Goal: Navigation & Orientation: Find specific page/section

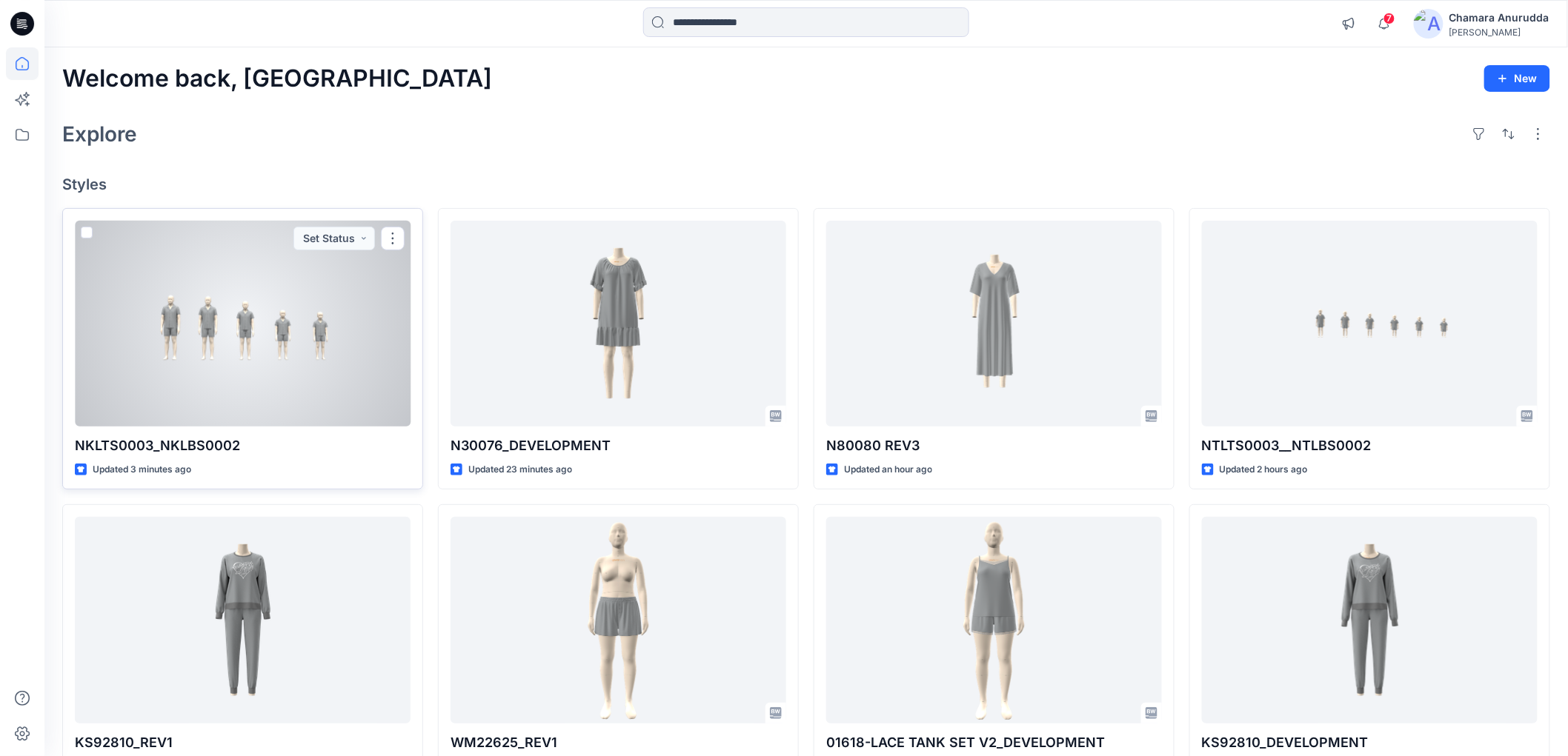
click at [313, 344] on div at bounding box center [242, 323] width 336 height 206
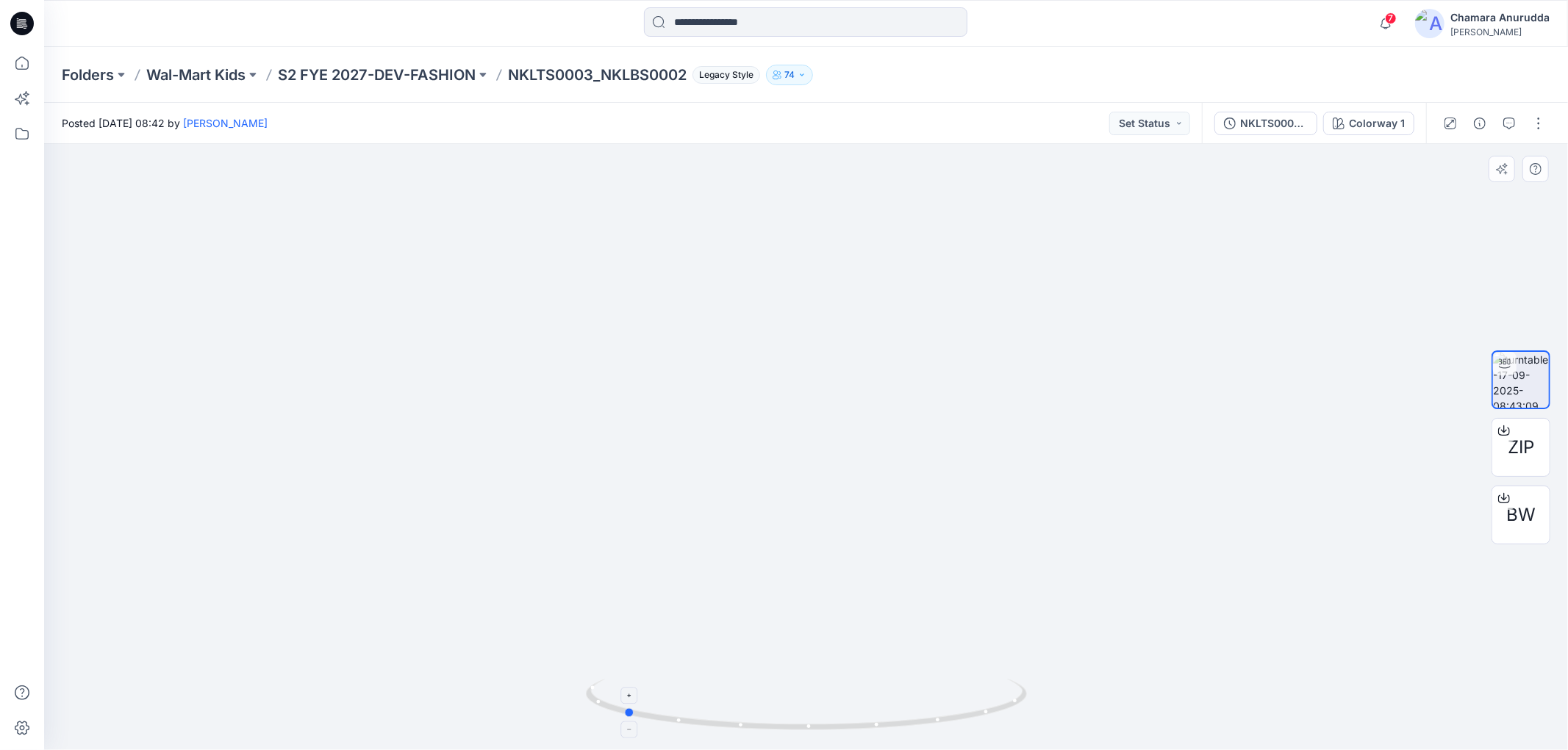
drag, startPoint x: 1007, startPoint y: 703, endPoint x: 824, endPoint y: 695, distance: 183.2
click at [824, 695] on icon at bounding box center [808, 706] width 444 height 55
drag, startPoint x: 983, startPoint y: 724, endPoint x: 609, endPoint y: 516, distance: 427.9
click at [776, 710] on icon at bounding box center [808, 706] width 444 height 55
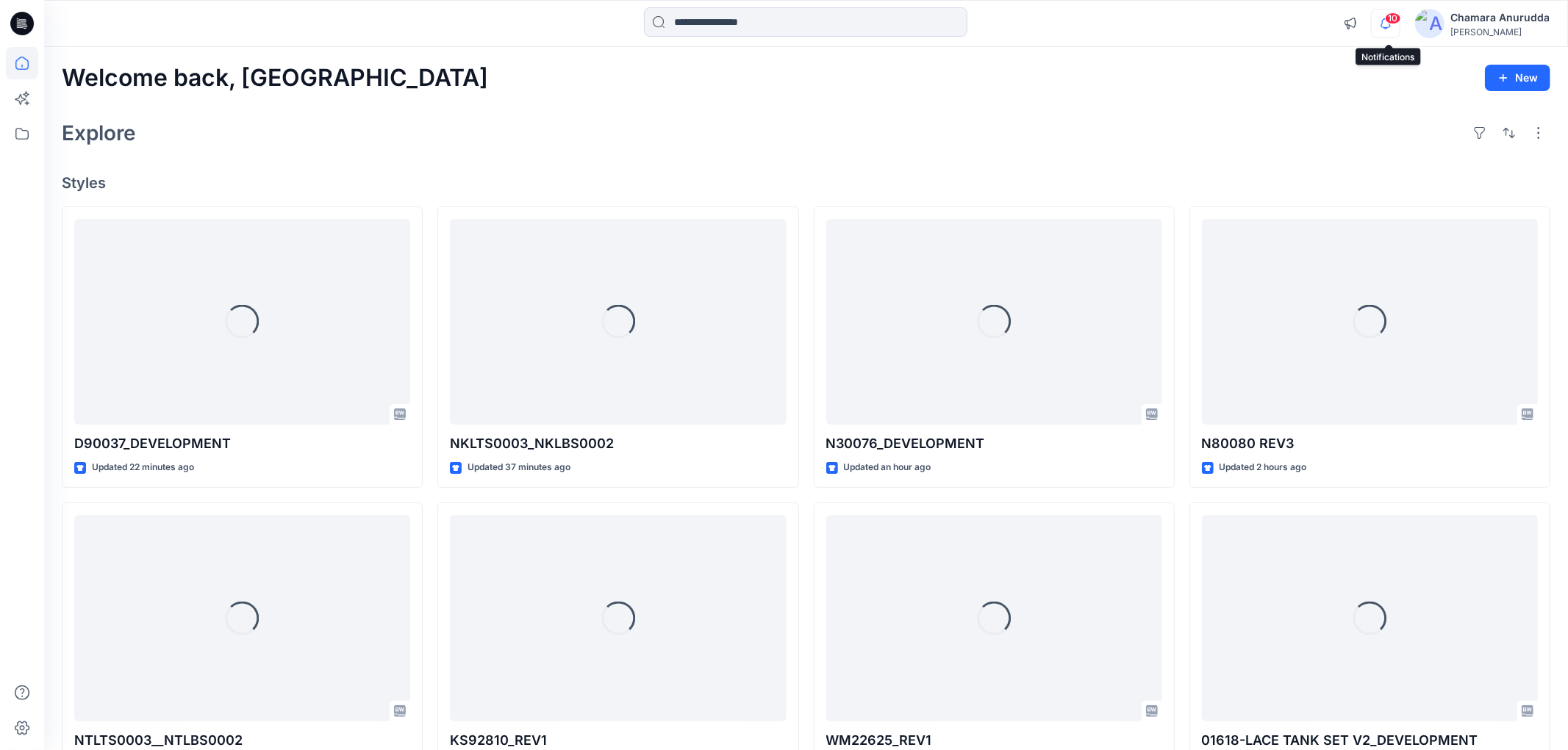
click at [1377, 30] on icon "button" at bounding box center [1385, 23] width 28 height 29
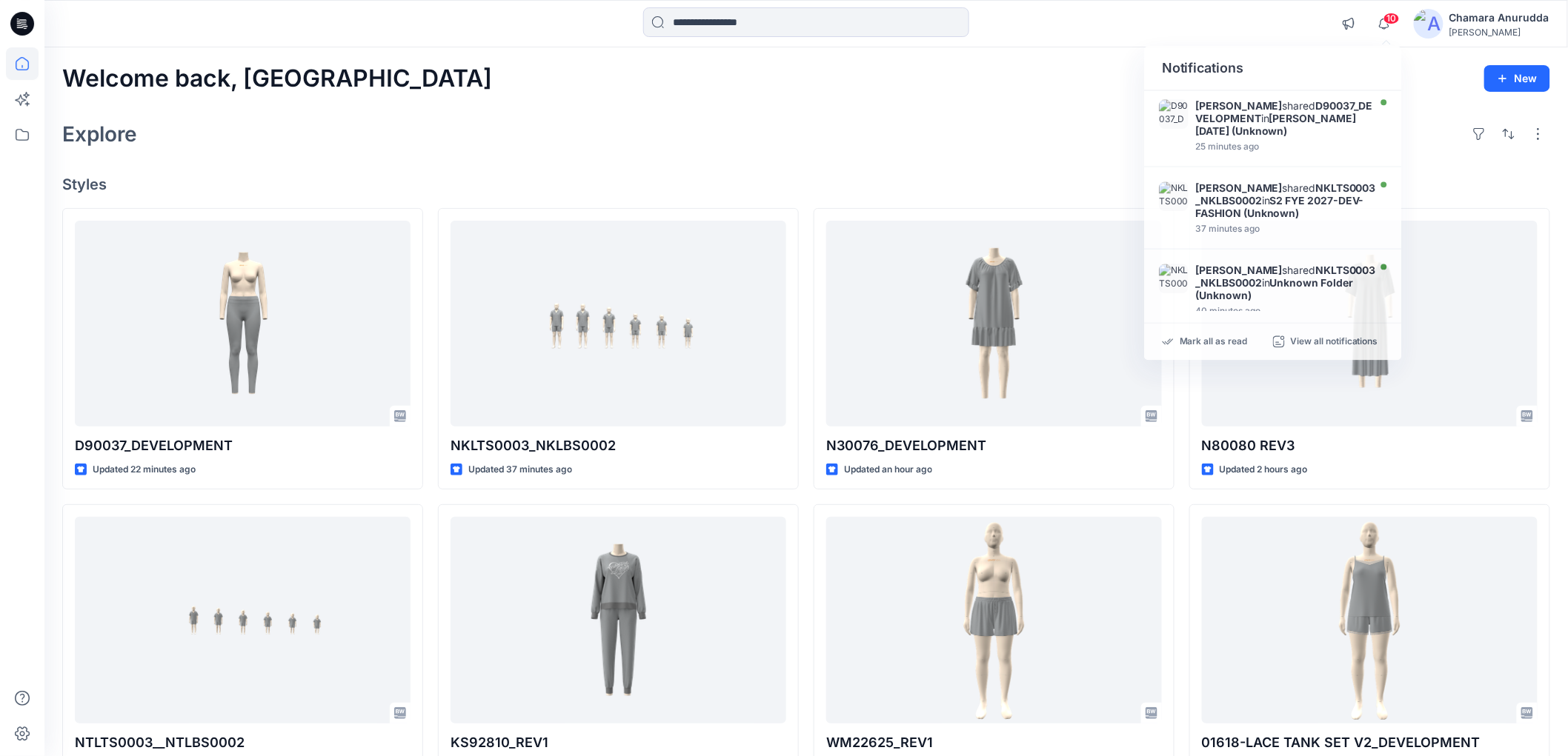
click at [997, 55] on div "Welcome back, Chamara New Explore Styles D90037_DEVELOPMENT Updated 22 minutes …" at bounding box center [806, 601] width 1524 height 1107
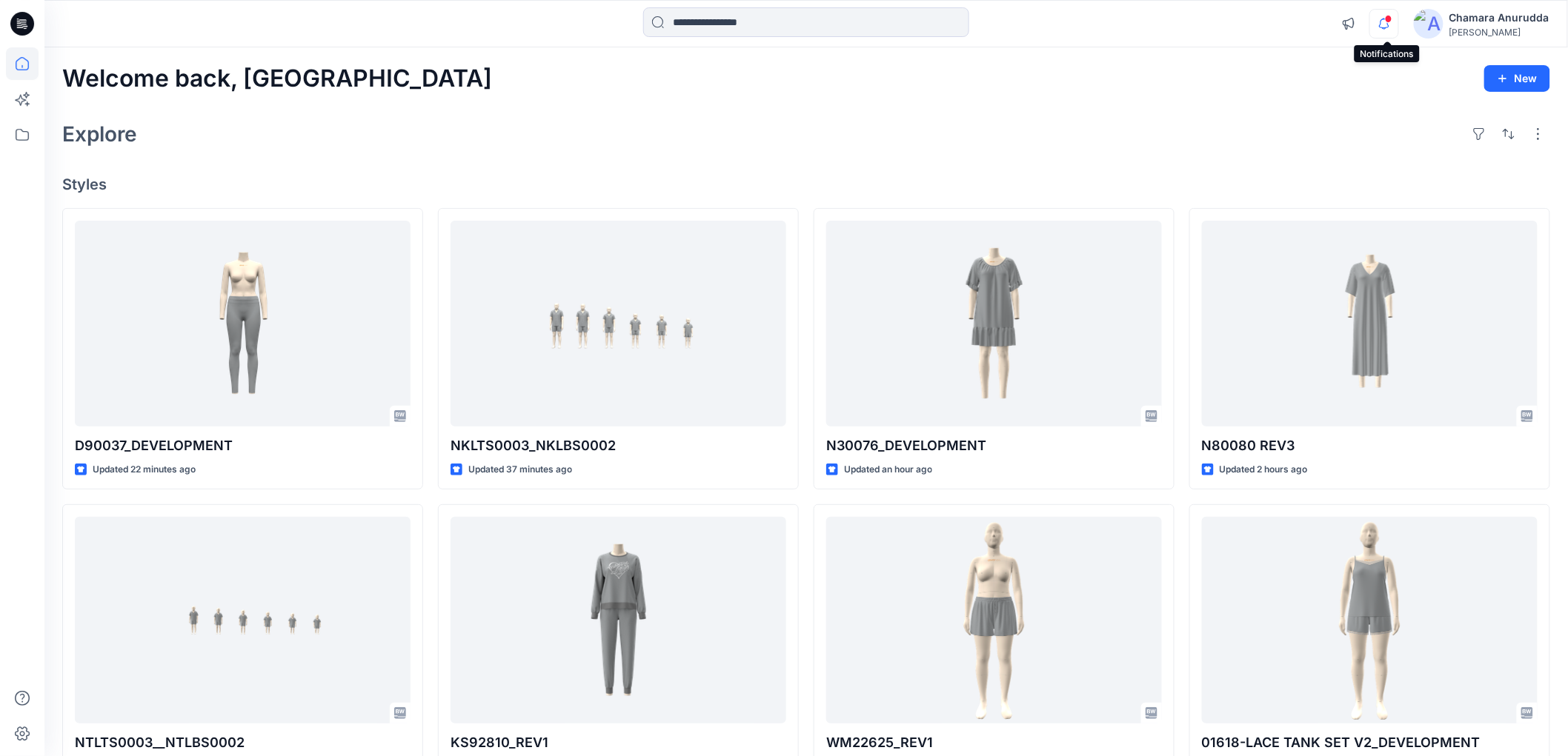
click at [1386, 21] on icon "button" at bounding box center [1383, 23] width 28 height 30
click at [1388, 11] on icon "button" at bounding box center [1383, 23] width 28 height 30
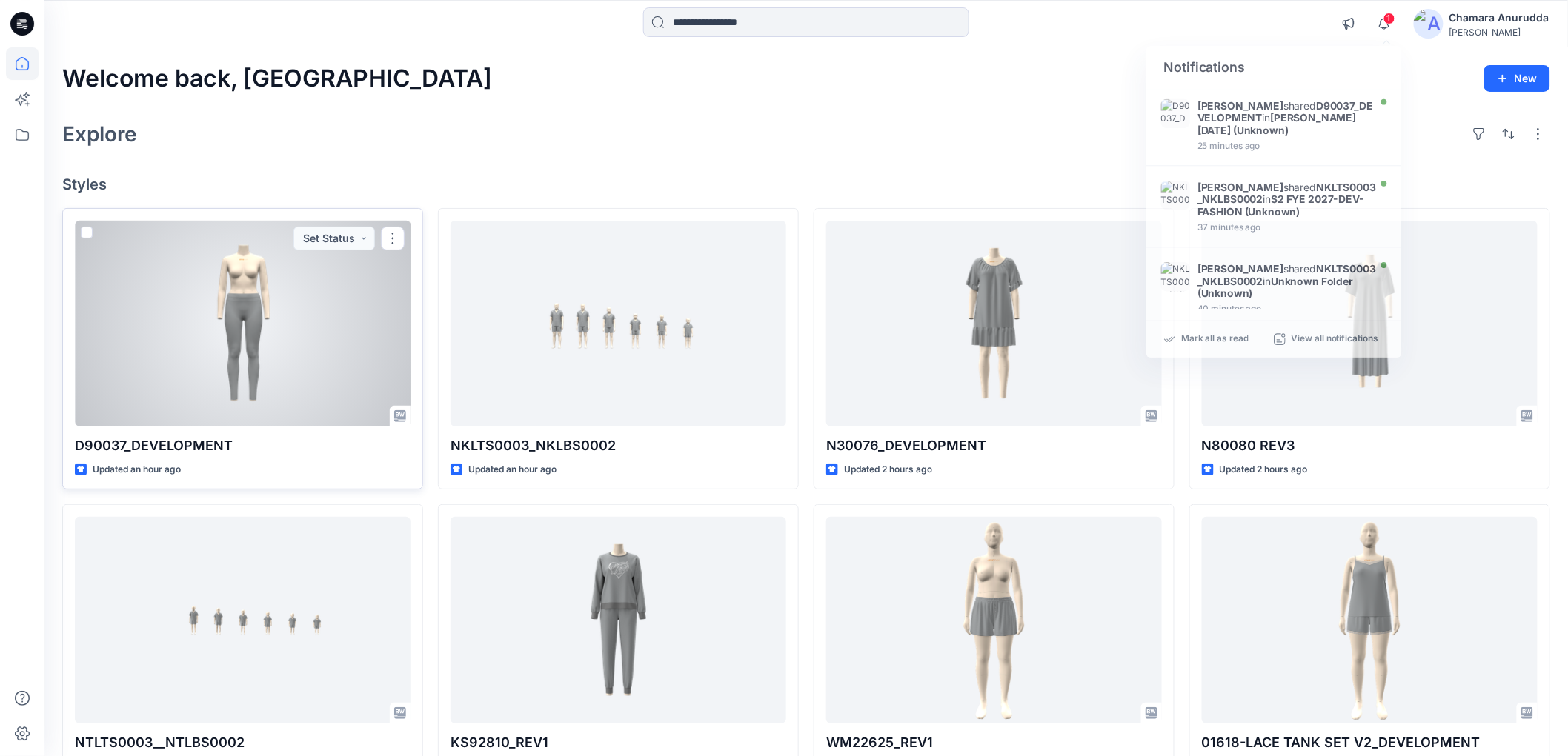
click at [232, 398] on div at bounding box center [242, 323] width 336 height 206
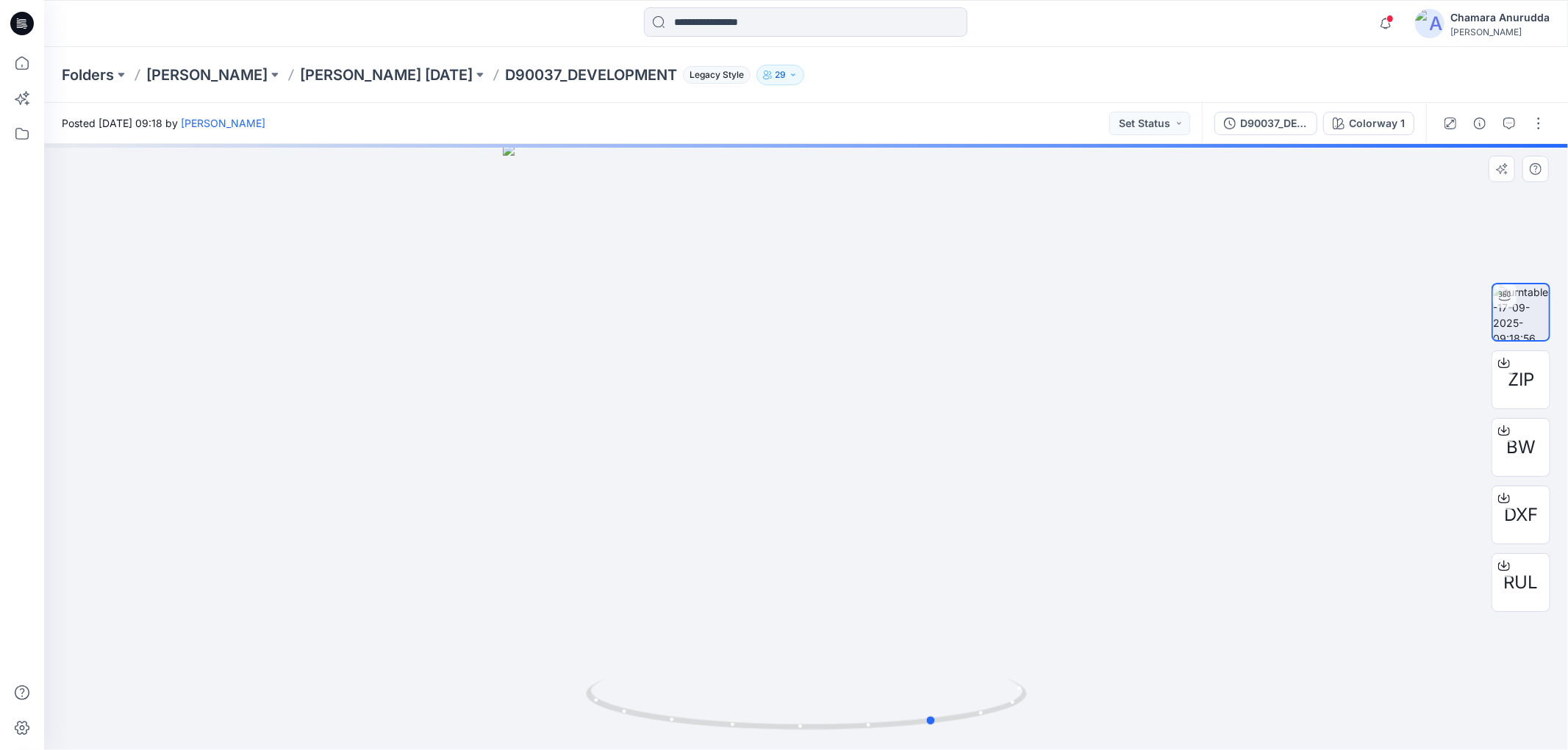
drag, startPoint x: 996, startPoint y: 697, endPoint x: 1125, endPoint y: 688, distance: 129.3
click at [1125, 688] on div at bounding box center [805, 447] width 1524 height 607
